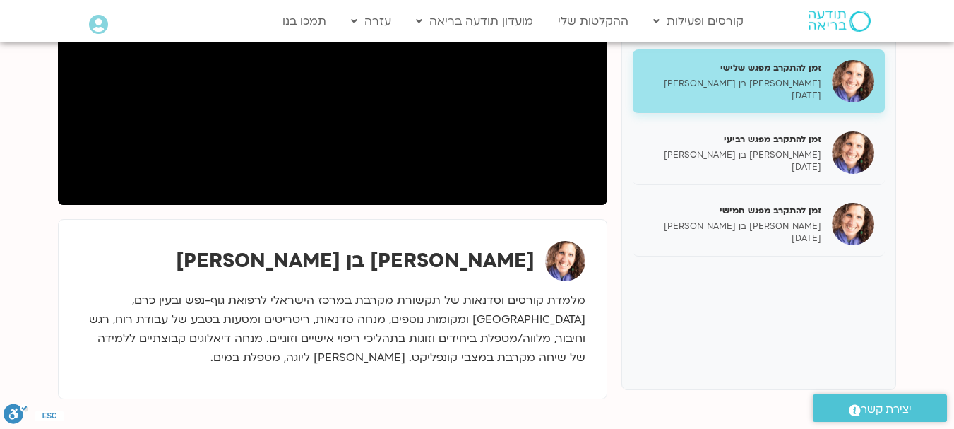
scroll to position [236, 0]
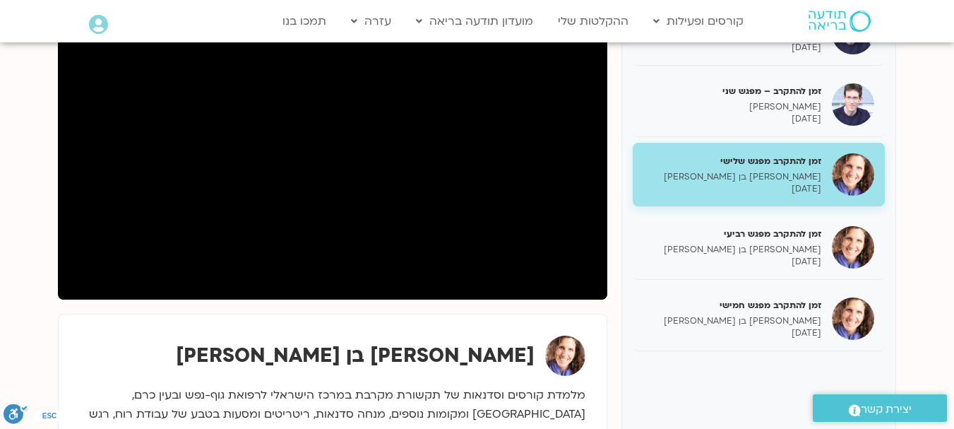
click at [706, 183] on p "[DATE]" at bounding box center [733, 189] width 178 height 12
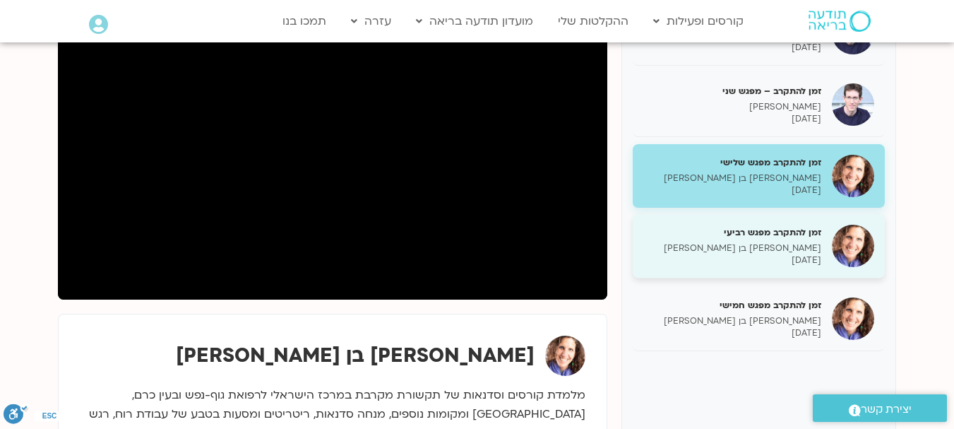
click at [768, 256] on p "[DATE]" at bounding box center [733, 260] width 178 height 12
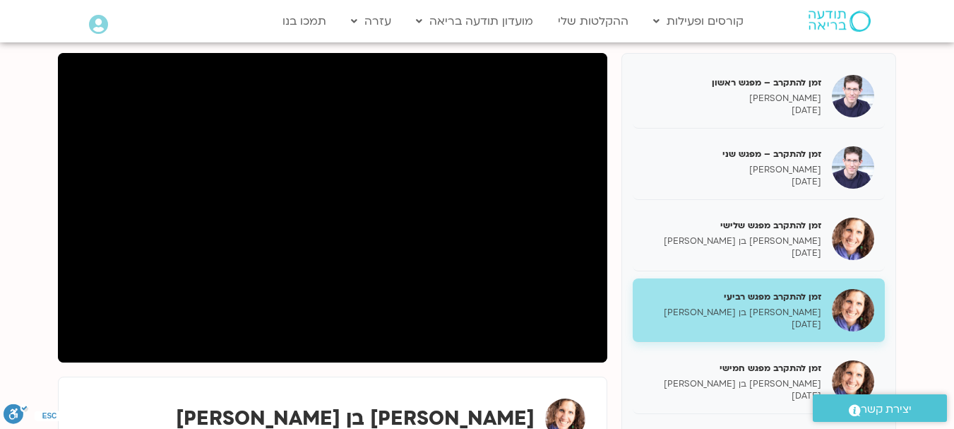
scroll to position [165, 0]
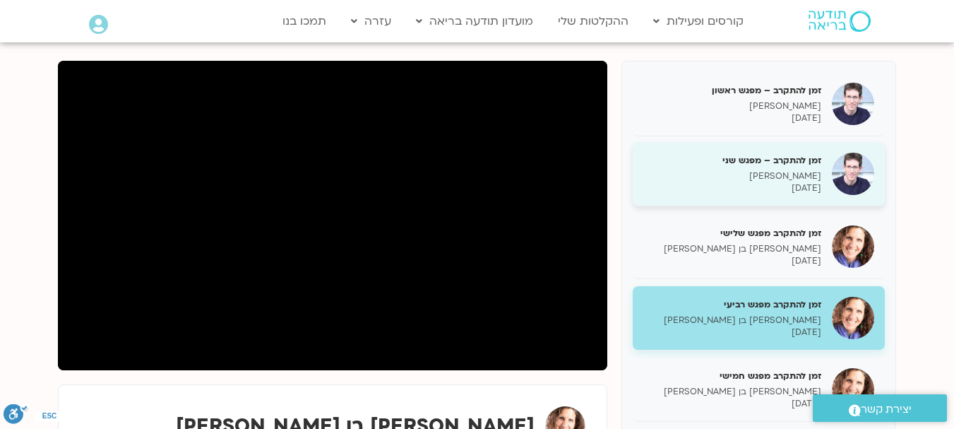
click at [691, 181] on p "[PERSON_NAME]" at bounding box center [733, 176] width 178 height 12
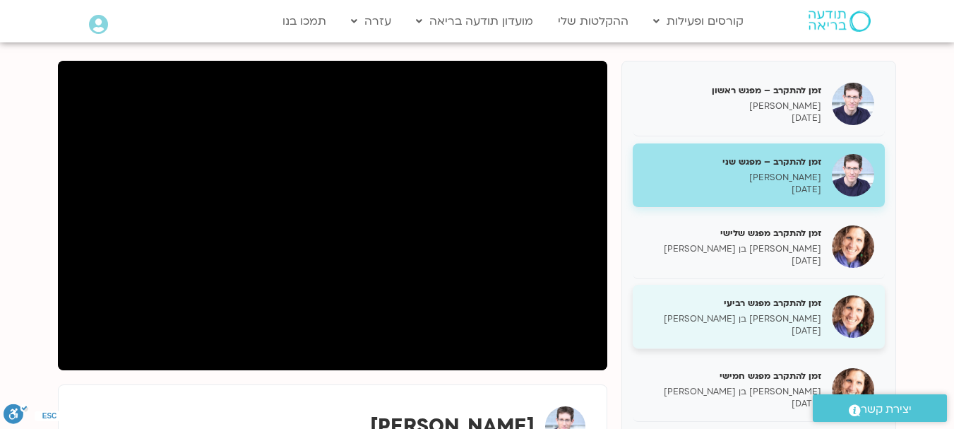
click at [748, 319] on p "[PERSON_NAME] בן [PERSON_NAME]" at bounding box center [733, 319] width 178 height 12
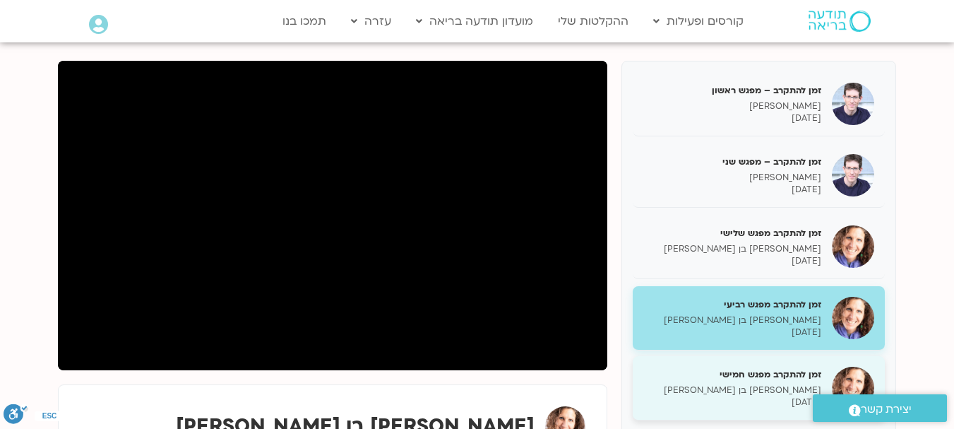
click at [757, 397] on p "[DATE]" at bounding box center [733, 402] width 178 height 12
